Goal: Task Accomplishment & Management: Use online tool/utility

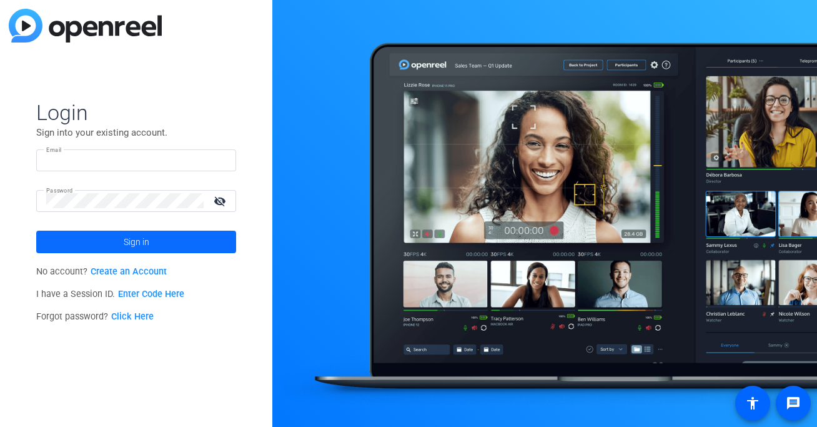
type input "[PERSON_NAME][EMAIL_ADDRESS][DOMAIN_NAME]"
click at [172, 235] on span at bounding box center [136, 242] width 200 height 30
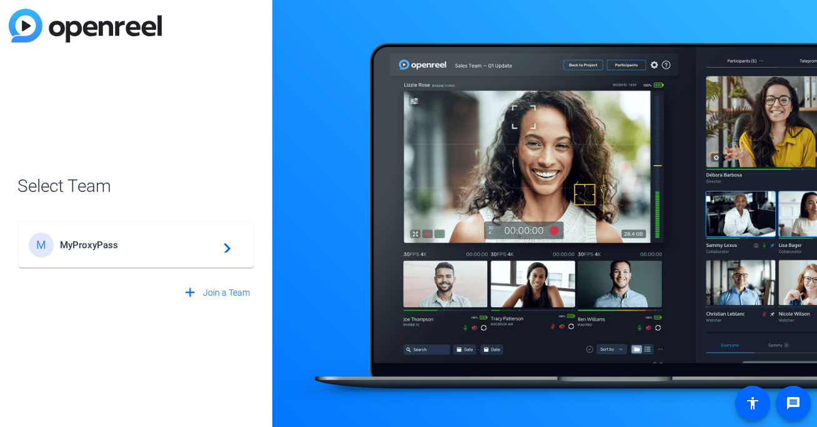
click at [114, 249] on span "MyProxyPass" at bounding box center [138, 244] width 156 height 11
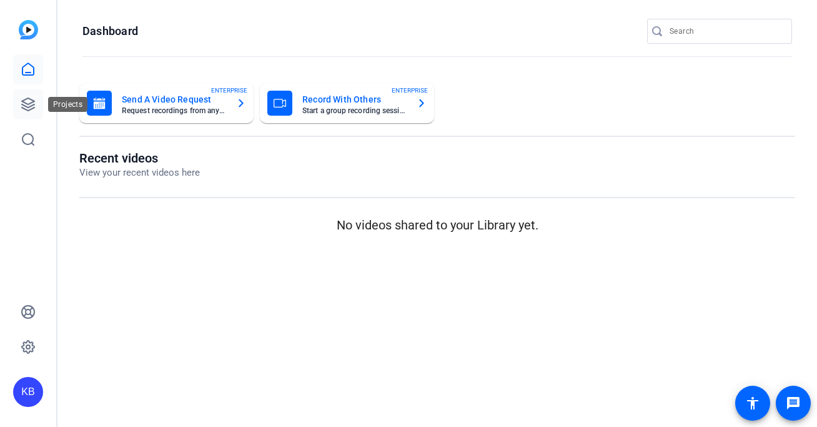
click at [27, 102] on icon at bounding box center [28, 104] width 15 height 15
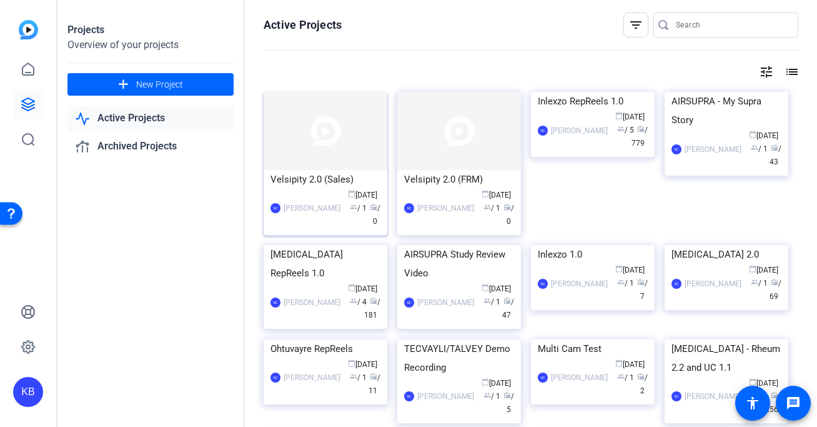
click at [351, 117] on img at bounding box center [326, 131] width 124 height 78
